Goal: Transaction & Acquisition: Purchase product/service

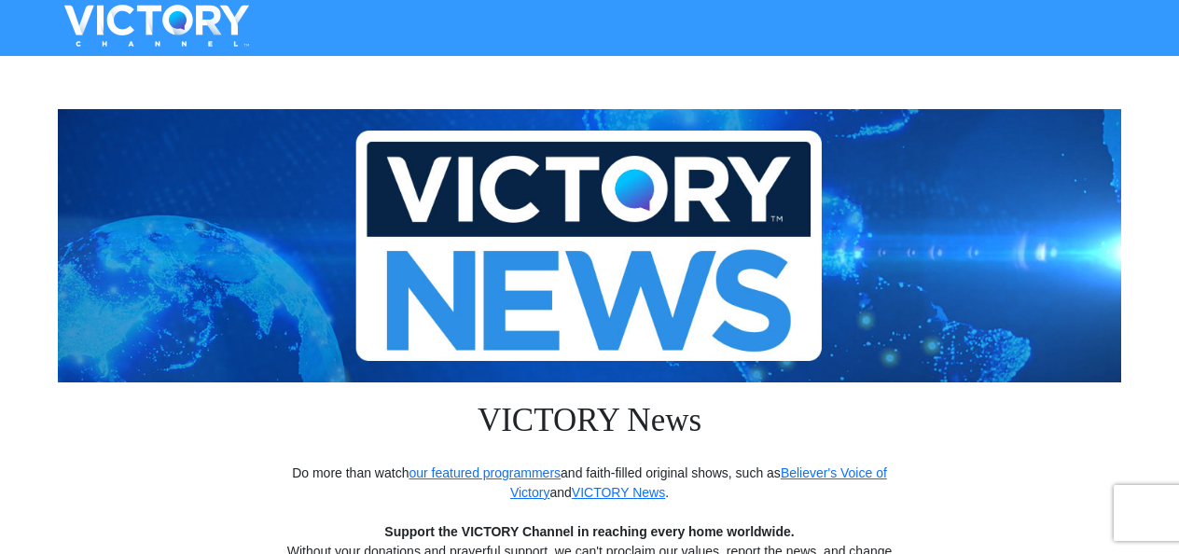
scroll to position [373, 0]
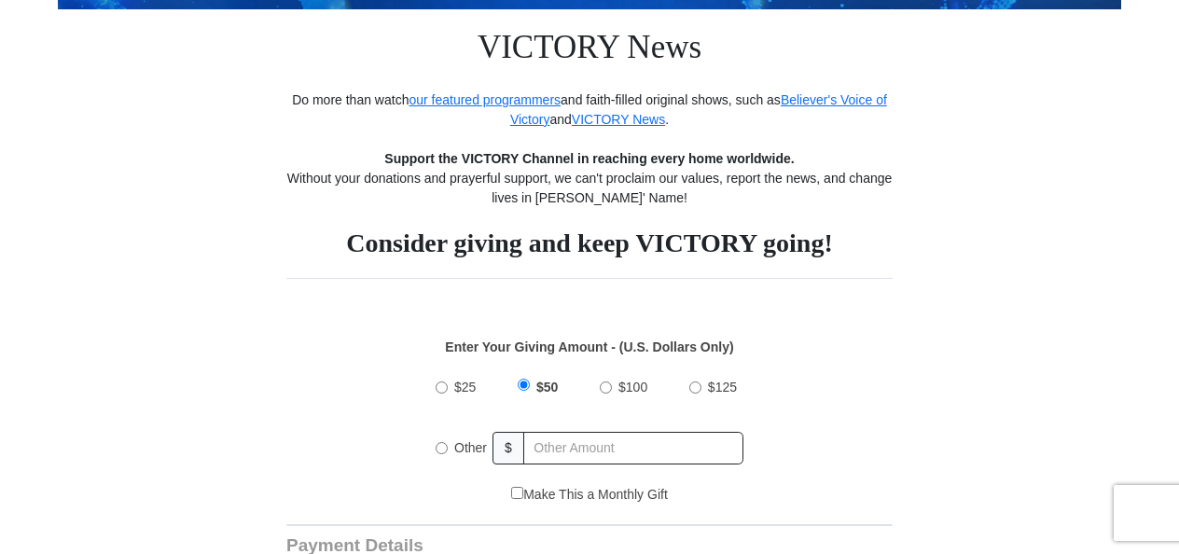
click at [437, 445] on input "Other" at bounding box center [442, 448] width 12 height 12
radio input "true"
click at [586, 445] on input "text" at bounding box center [634, 448] width 218 height 33
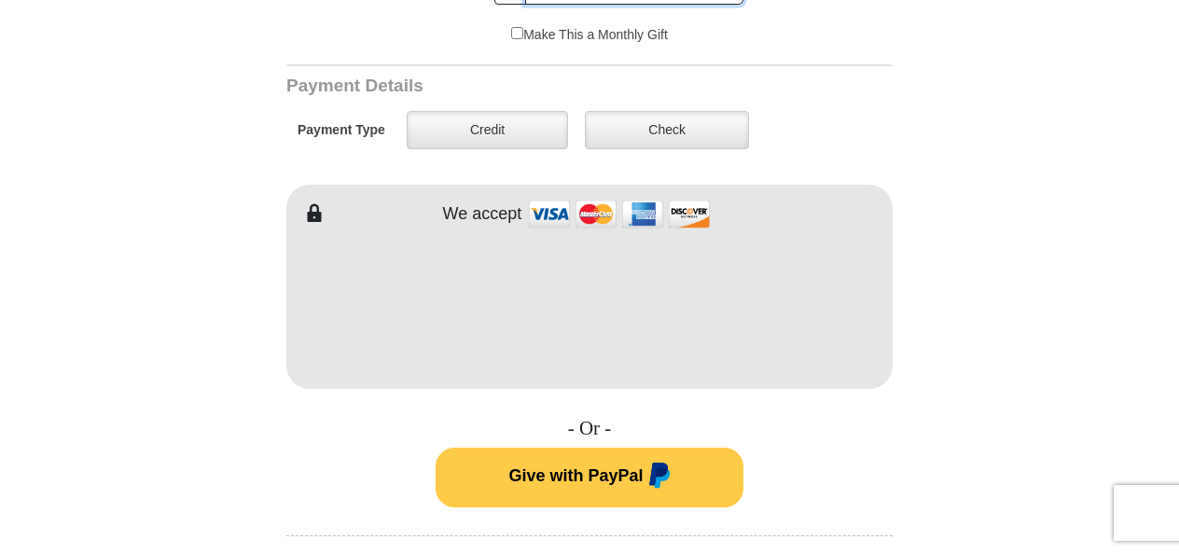
scroll to position [838, 0]
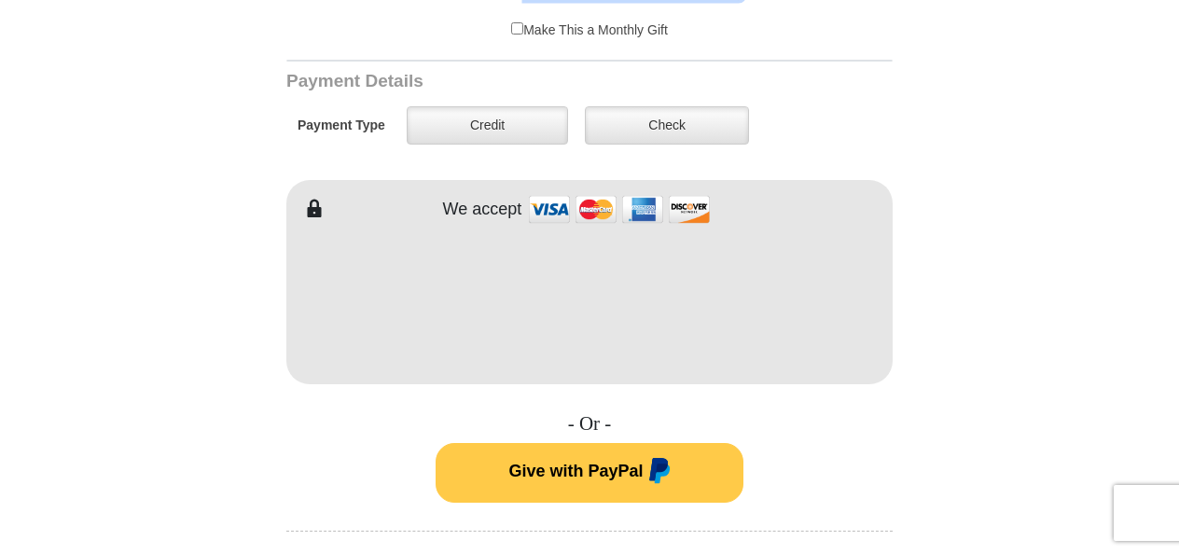
type input "75"
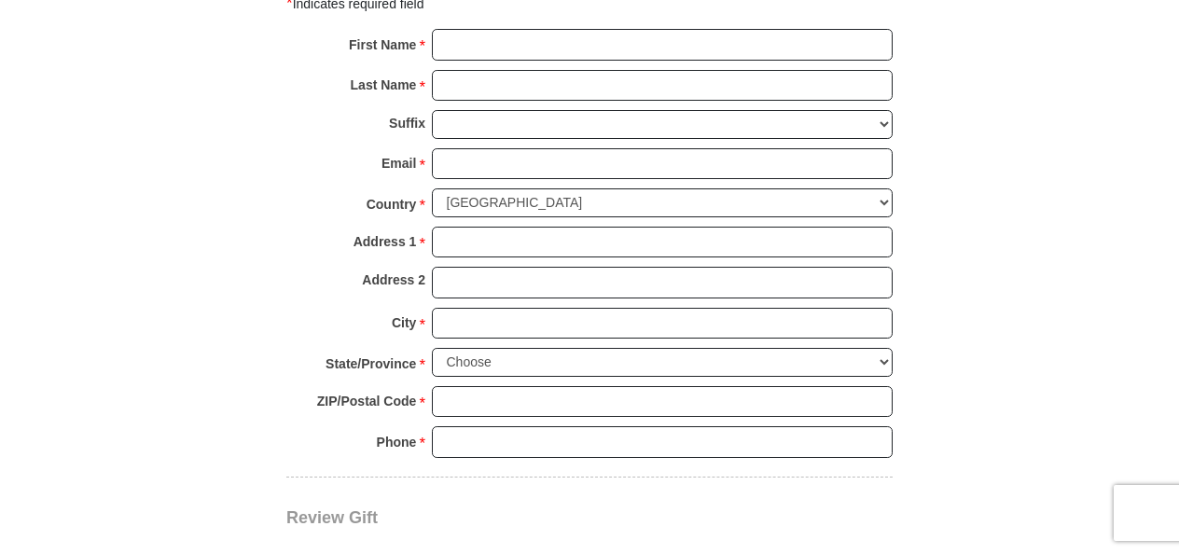
scroll to position [1412, 0]
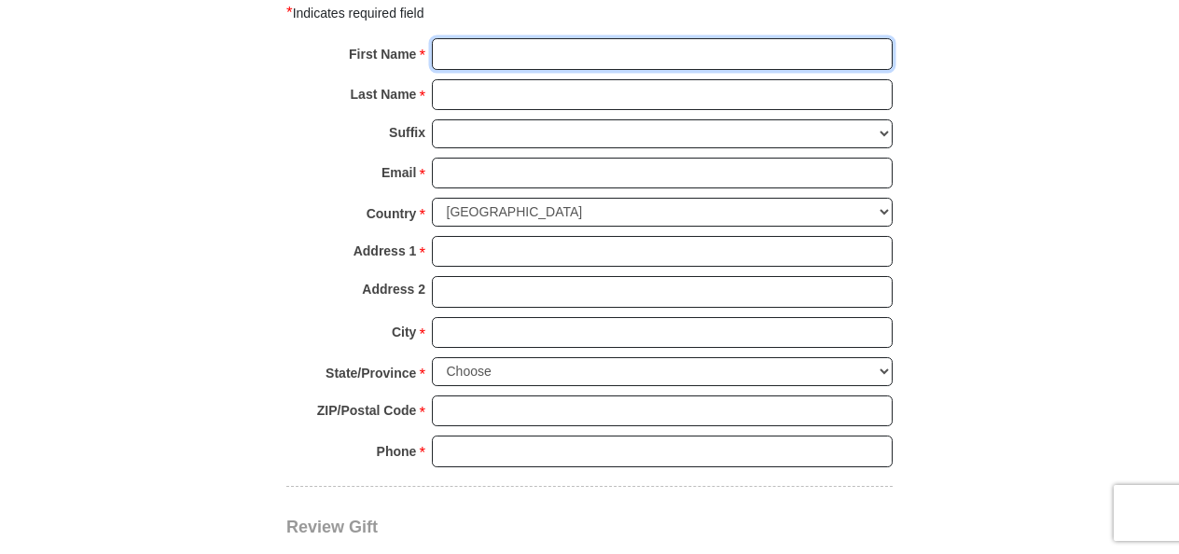
click at [527, 53] on input "First Name *" at bounding box center [662, 54] width 461 height 32
type input "[PERSON_NAME]"
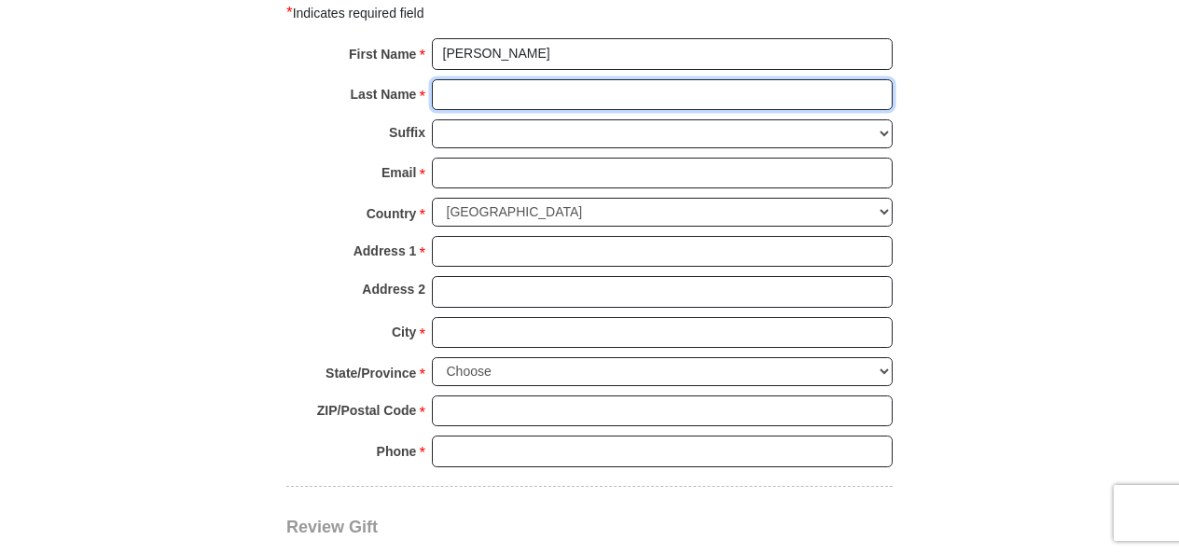
type input "[PERSON_NAME]"
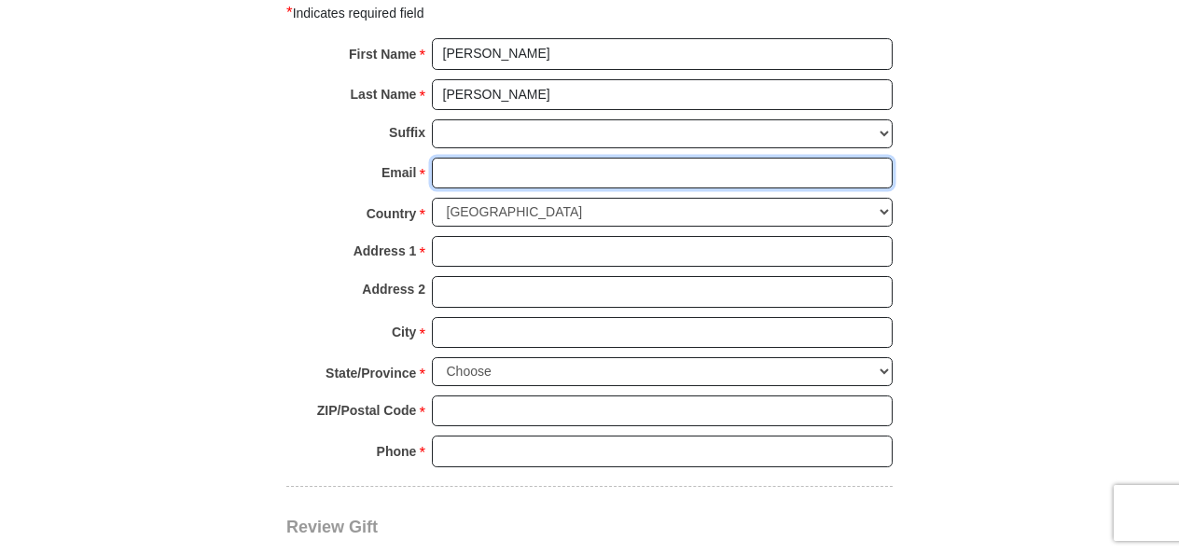
type input "[EMAIL_ADDRESS][DOMAIN_NAME]"
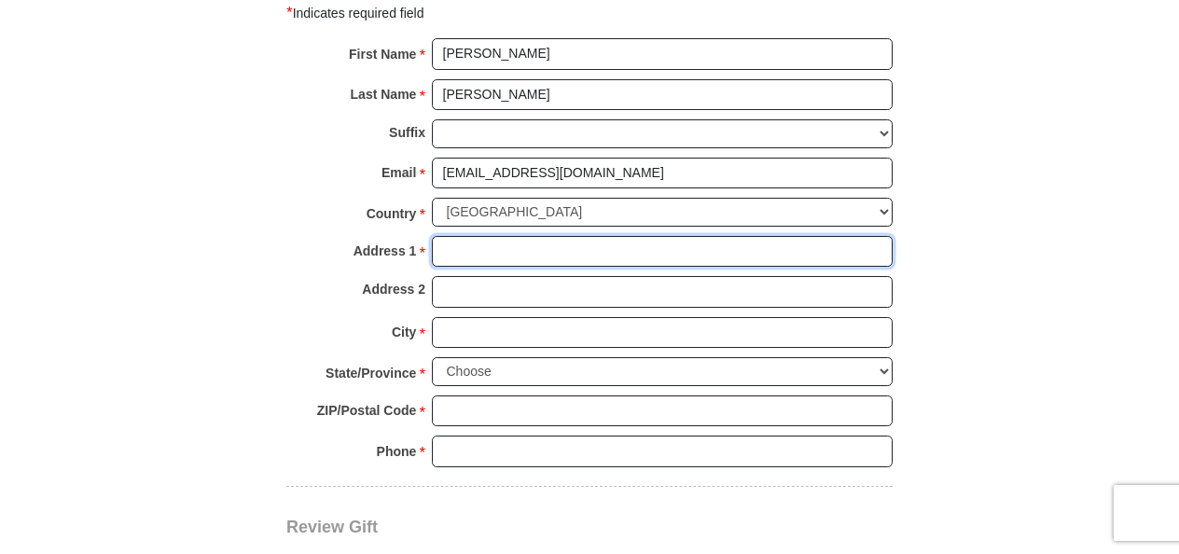
type input "[STREET_ADDRESS]"
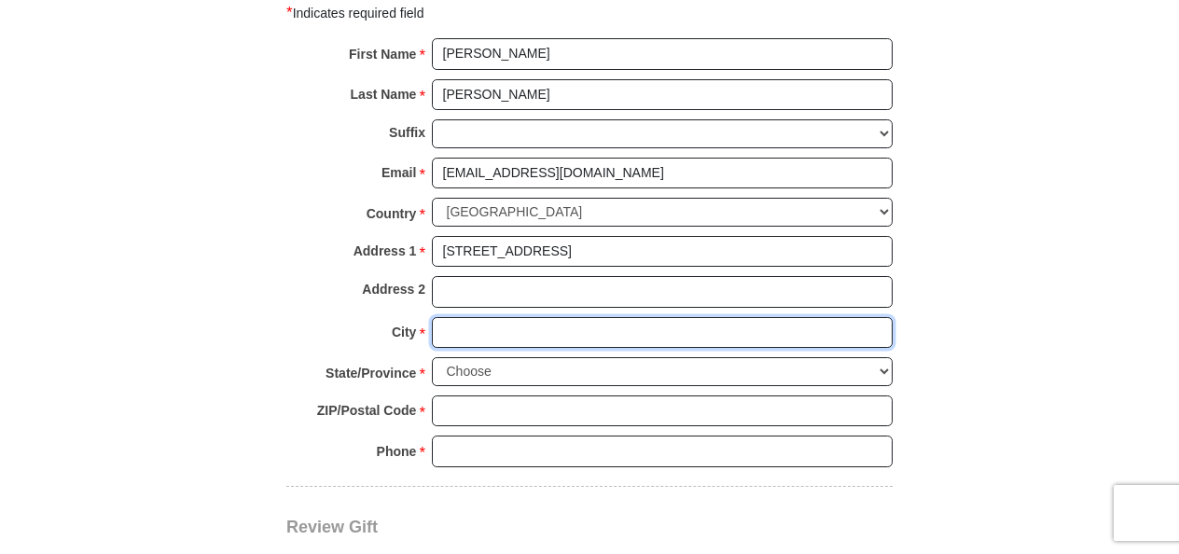
type input "[GEOGRAPHIC_DATA]"
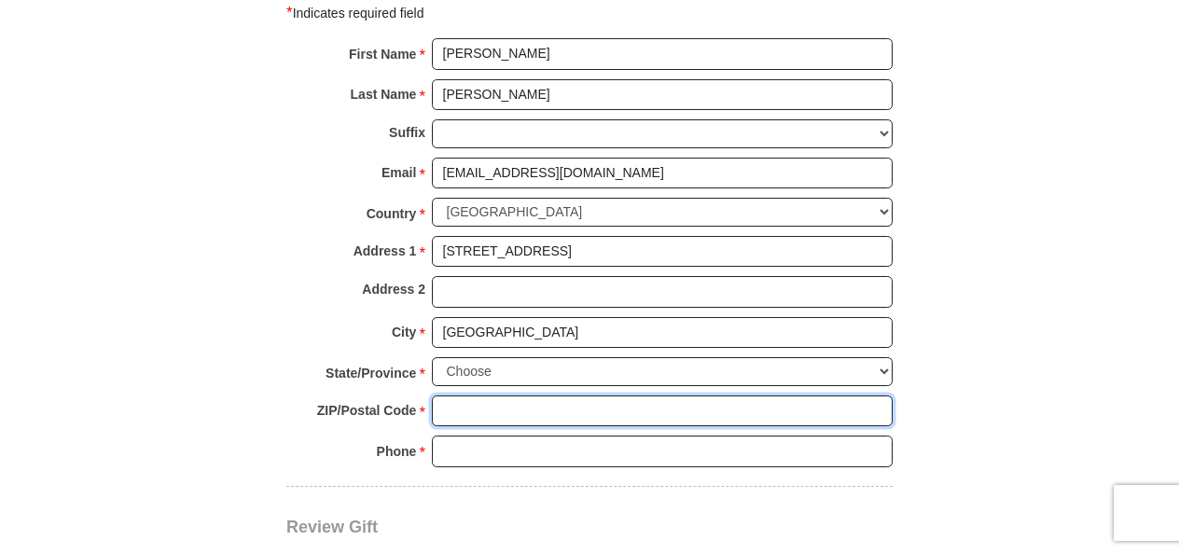
type input "85268"
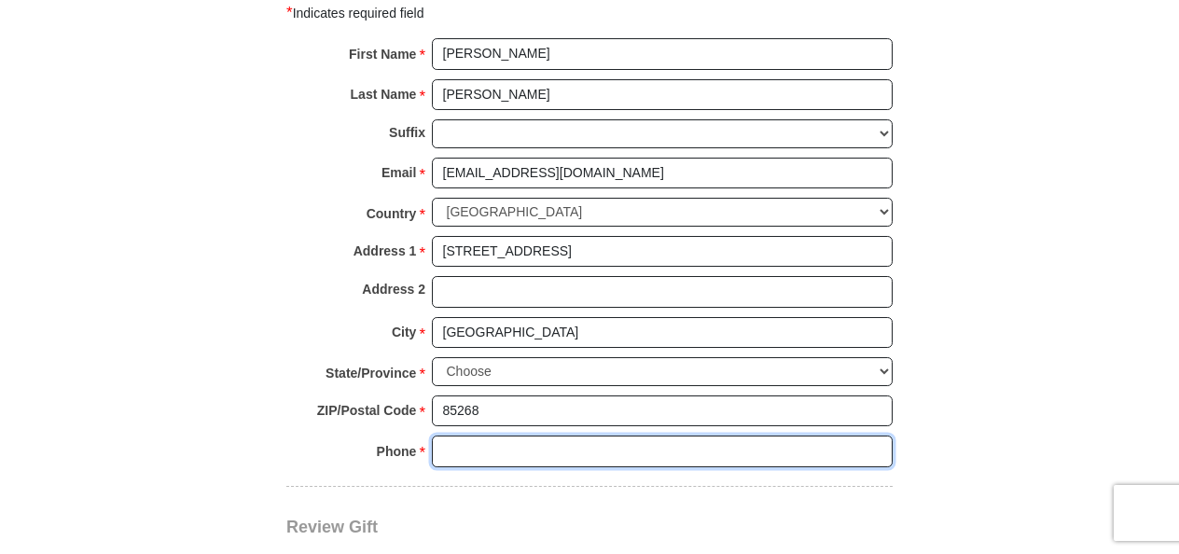
type input "6023007787"
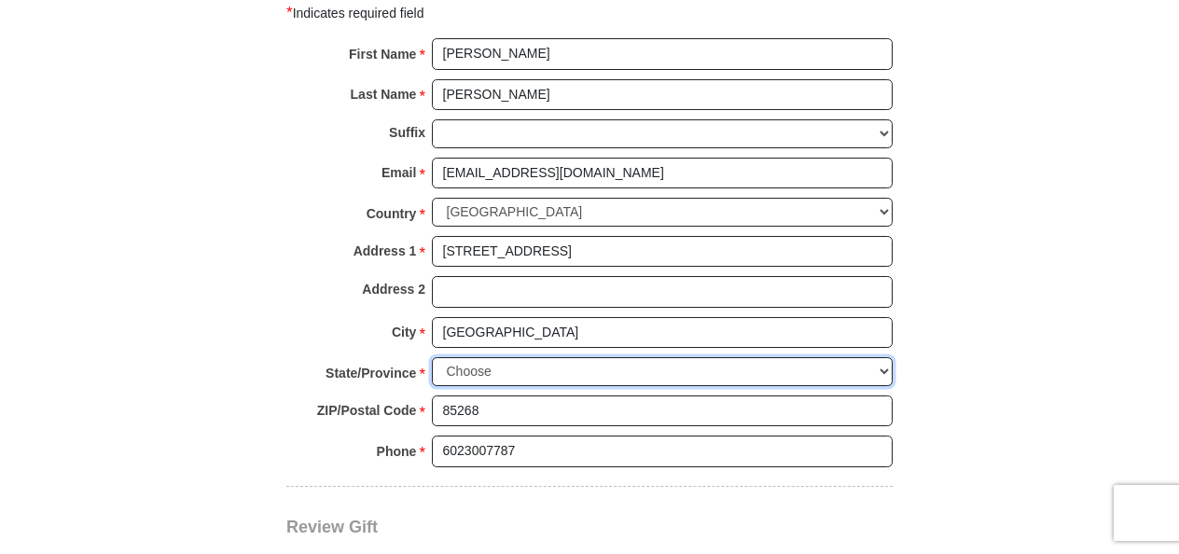
click at [562, 369] on select "Choose [US_STATE] [US_STATE] [US_STATE] [US_STATE] [US_STATE] Armed Forces Amer…" at bounding box center [662, 371] width 461 height 29
select select "AZ"
click at [432, 357] on select "Choose [US_STATE] [US_STATE] [US_STATE] [US_STATE] [US_STATE] Armed Forces Amer…" at bounding box center [662, 371] width 461 height 29
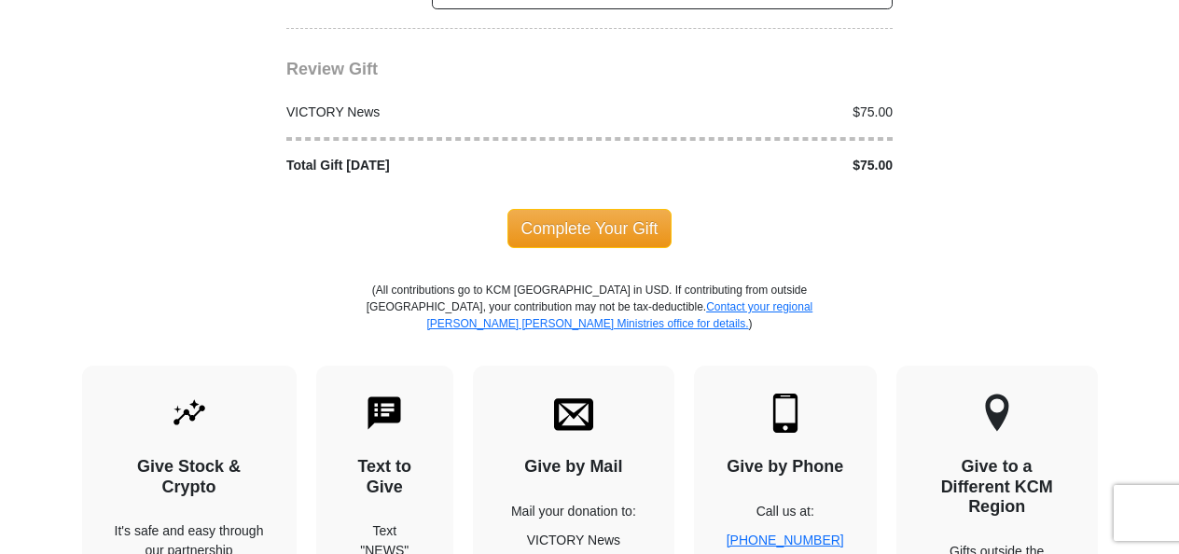
scroll to position [1880, 0]
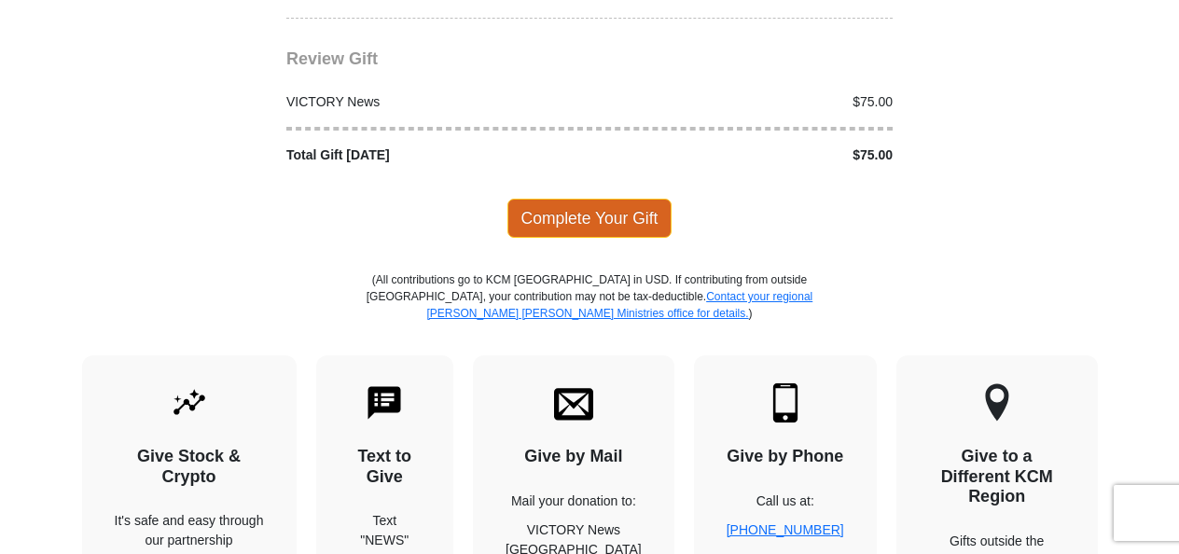
click at [538, 215] on span "Complete Your Gift" at bounding box center [590, 218] width 165 height 39
